Goal: Information Seeking & Learning: Learn about a topic

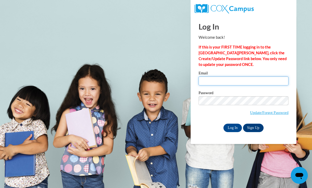
click at [230, 81] on input "Email" at bounding box center [243, 81] width 90 height 9
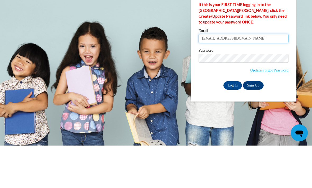
type input "christyhopton89@aol.com"
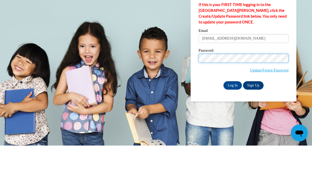
click at [232, 124] on input "Log In" at bounding box center [232, 128] width 18 height 8
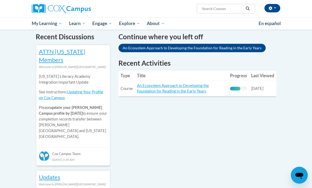
scroll to position [169, 0]
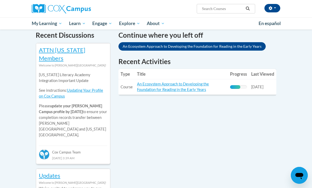
click at [187, 86] on link "An Ecosystem Approach to Developing the Foundation for Reading in the Early Yea…" at bounding box center [173, 87] width 72 height 10
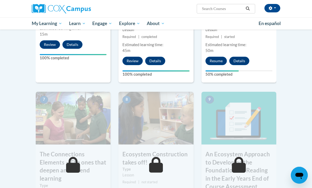
click at [218, 57] on button "Resume" at bounding box center [215, 61] width 21 height 8
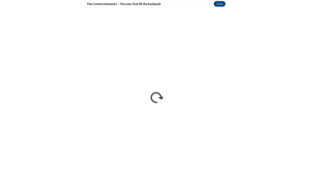
scroll to position [381, 0]
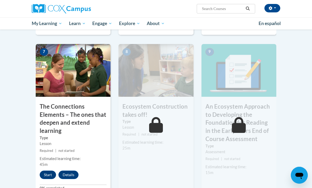
scroll to position [429, 0]
click at [46, 172] on button "Start" at bounding box center [48, 175] width 16 height 8
